Goal: Communication & Community: Answer question/provide support

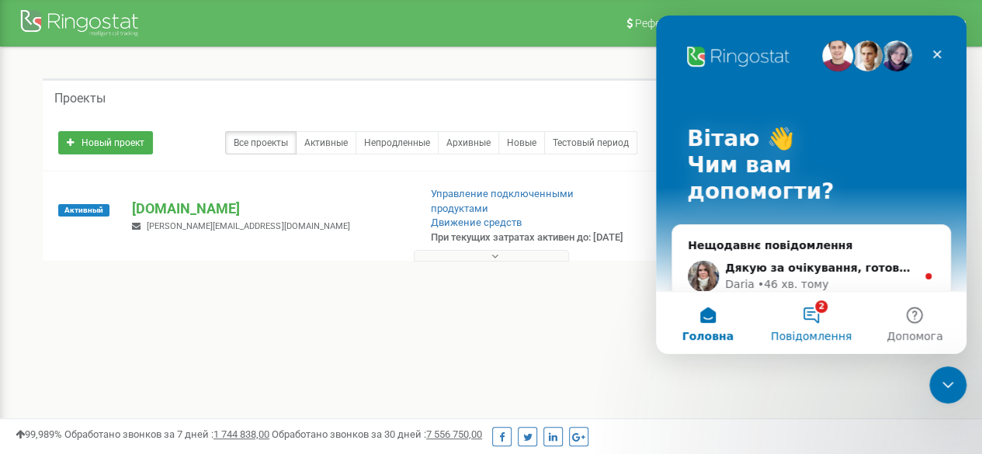
click at [802, 305] on button "2 Повідомлення" at bounding box center [811, 323] width 103 height 62
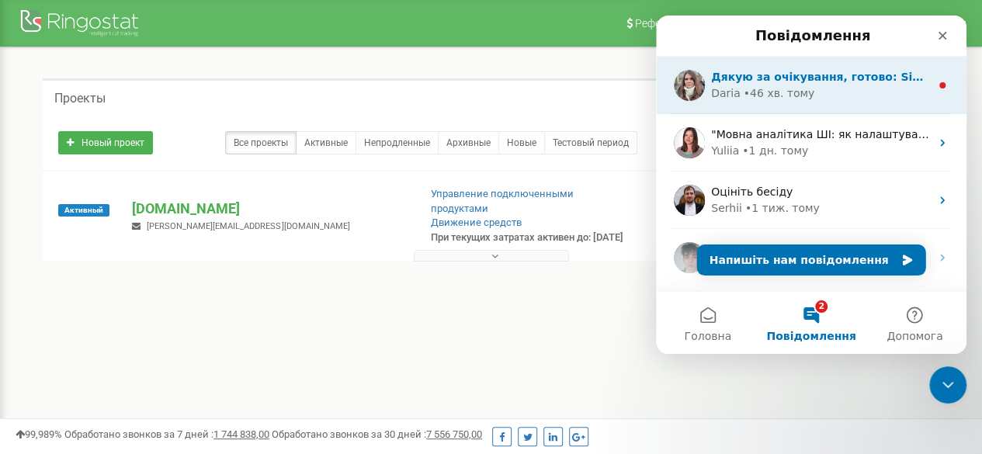
click at [744, 96] on div "• 46 хв. тому" at bounding box center [779, 93] width 71 height 16
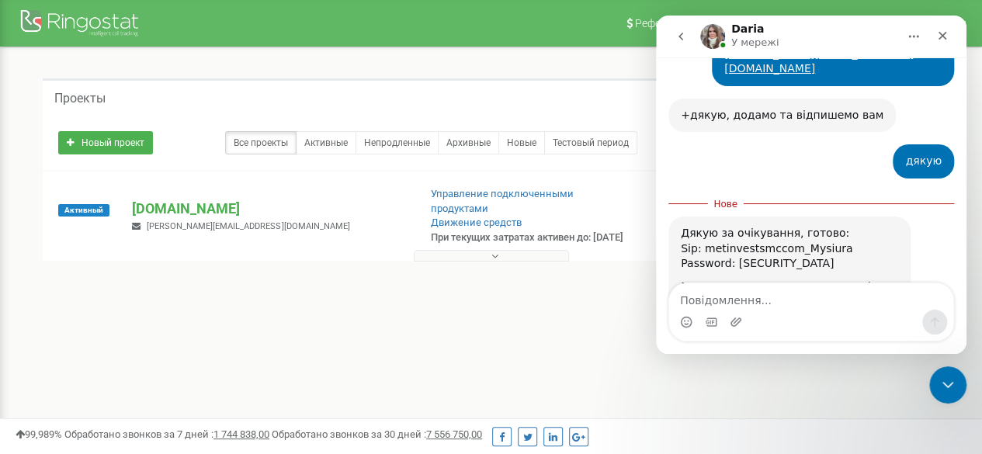
scroll to position [1272, 0]
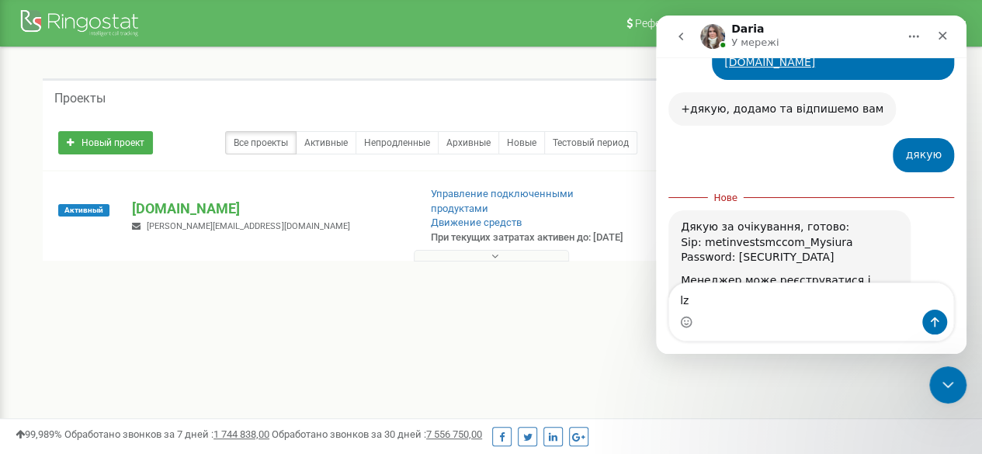
type textarea "l"
type textarea "дякую!"
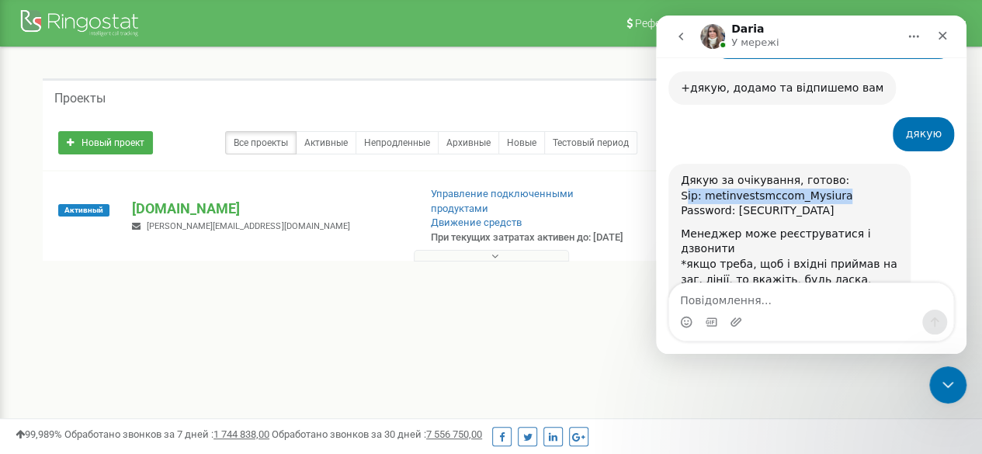
drag, startPoint x: 684, startPoint y: 119, endPoint x: 852, endPoint y: 125, distance: 167.9
click at [852, 189] on div "Sip: metinvestsmccom_Mysiura" at bounding box center [789, 197] width 217 height 16
drag, startPoint x: 680, startPoint y: 120, endPoint x: 855, endPoint y: 130, distance: 175.8
click at [855, 164] on div "Дякую за очікування, готово: Sip: metinvestsmccom_Mysiura Password: [SECURITY_D…" at bounding box center [790, 238] width 242 height 148
copy div "Sip: metinvestsmccom_Mysiura Password: [SECURITY_DATA]"
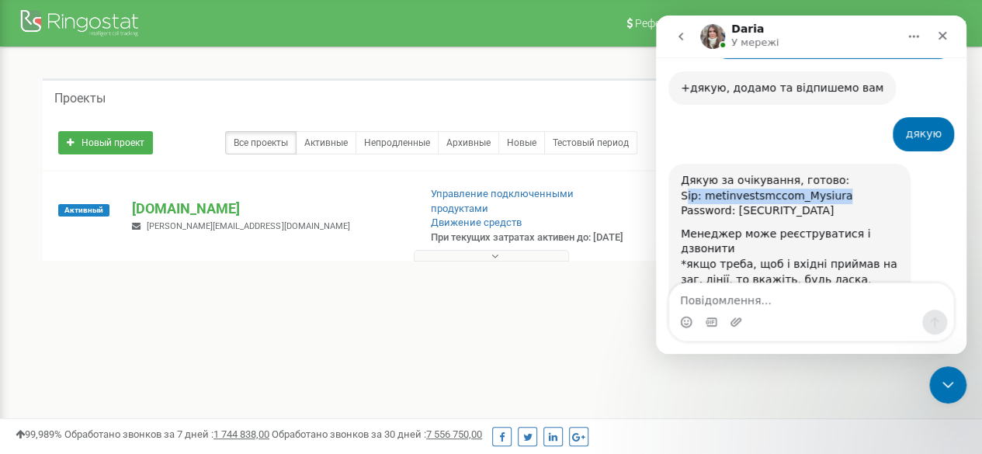
scroll to position [1354, 0]
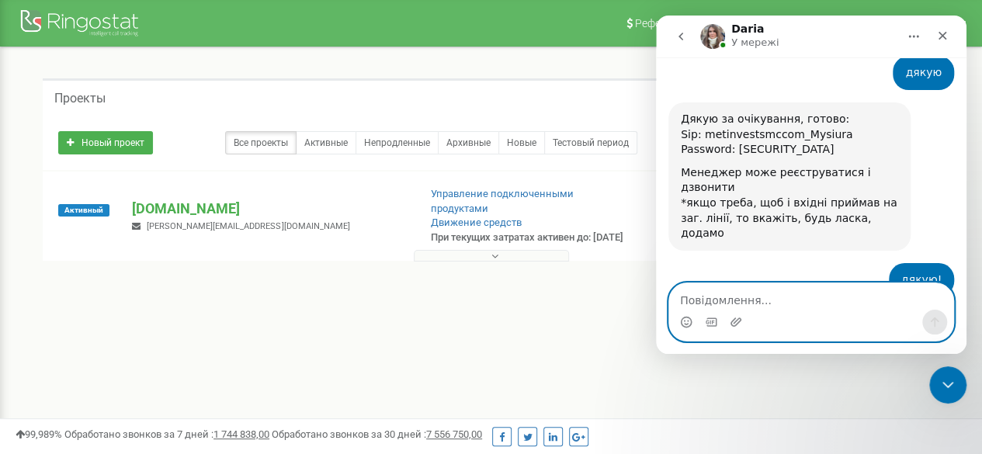
click at [723, 299] on textarea "Повідомлення..." at bounding box center [811, 296] width 284 height 26
click at [742, 305] on textarea "поки ні" at bounding box center [811, 296] width 284 height 26
type textarea "поки ні, дякую)"
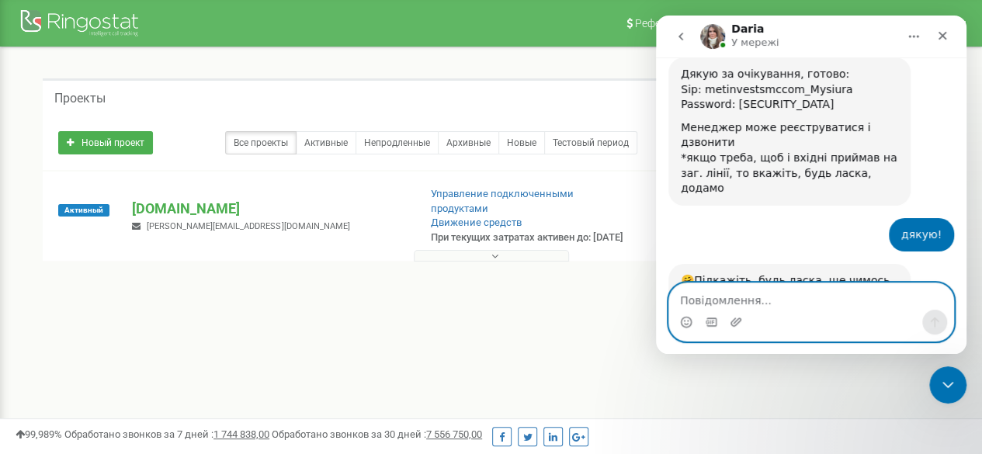
scroll to position [1401, 0]
